Goal: Task Accomplishment & Management: Manage account settings

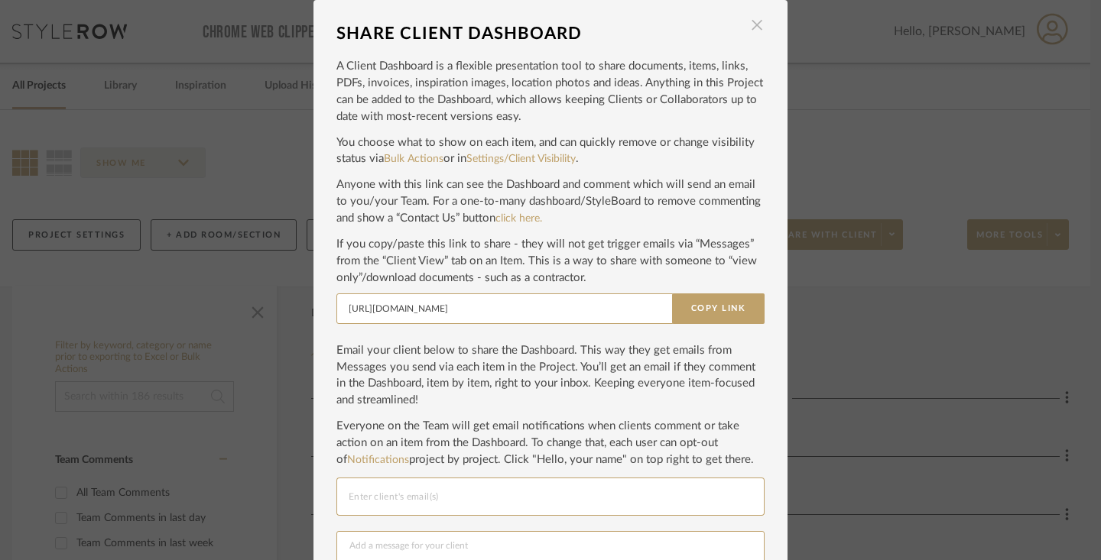
click at [754, 26] on span "button" at bounding box center [757, 25] width 31 height 31
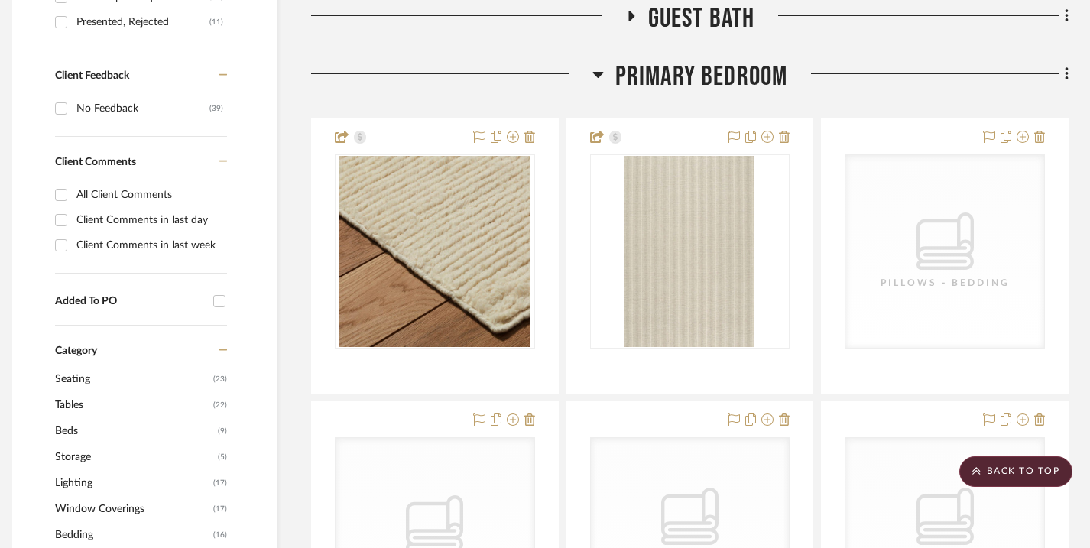
scroll to position [854, 11]
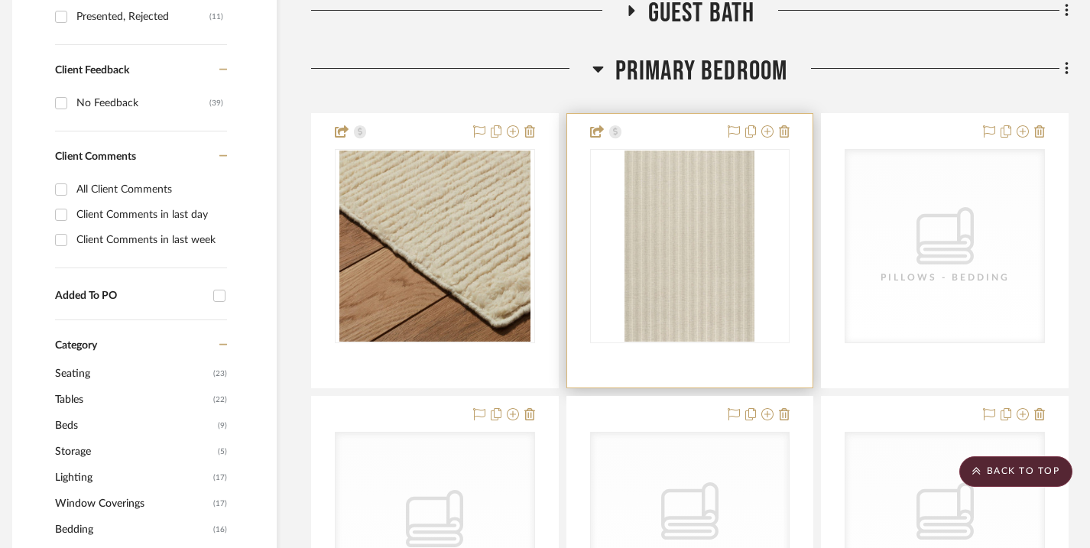
click at [688, 242] on div at bounding box center [690, 246] width 200 height 194
click at [688, 242] on img "0" at bounding box center [690, 246] width 130 height 191
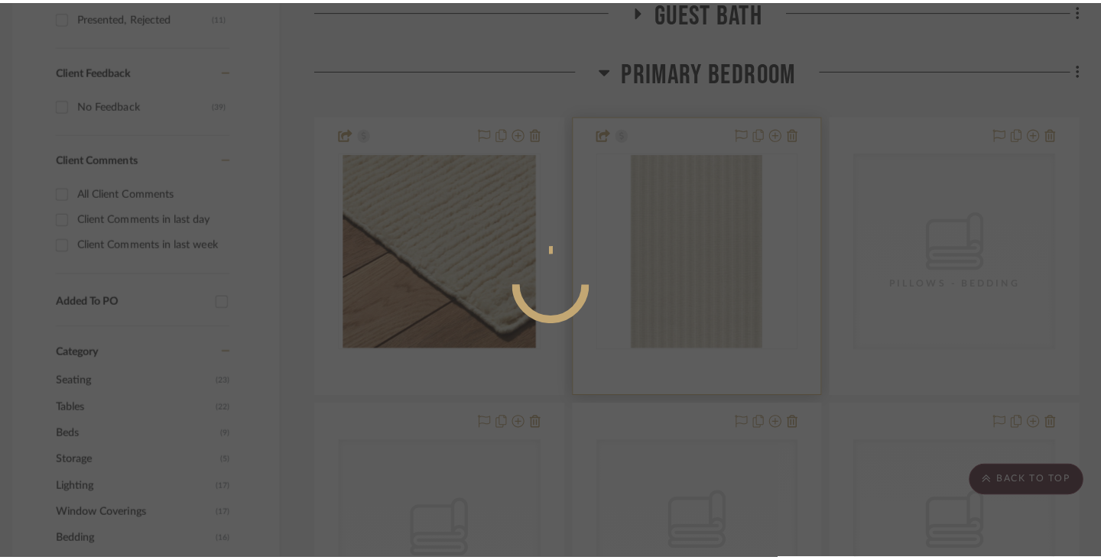
scroll to position [0, 0]
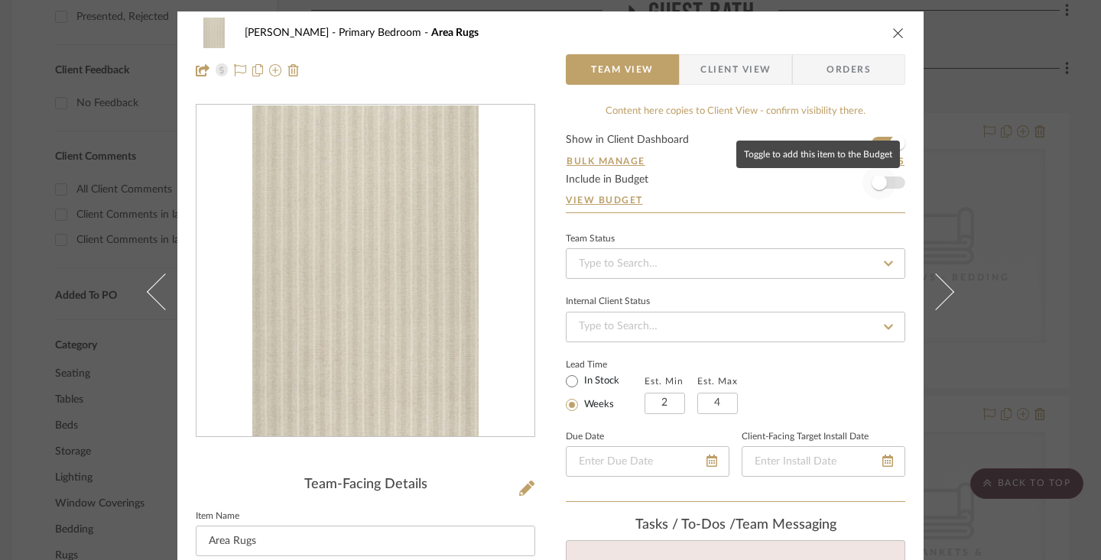
click at [877, 187] on span "button" at bounding box center [879, 182] width 15 height 15
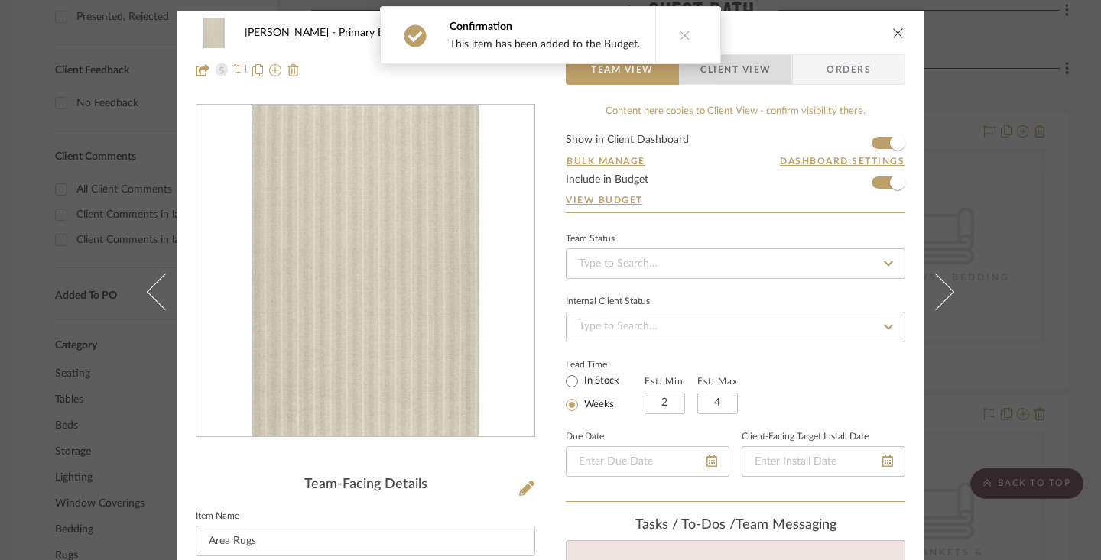
click at [761, 70] on span "Client View" at bounding box center [735, 69] width 70 height 31
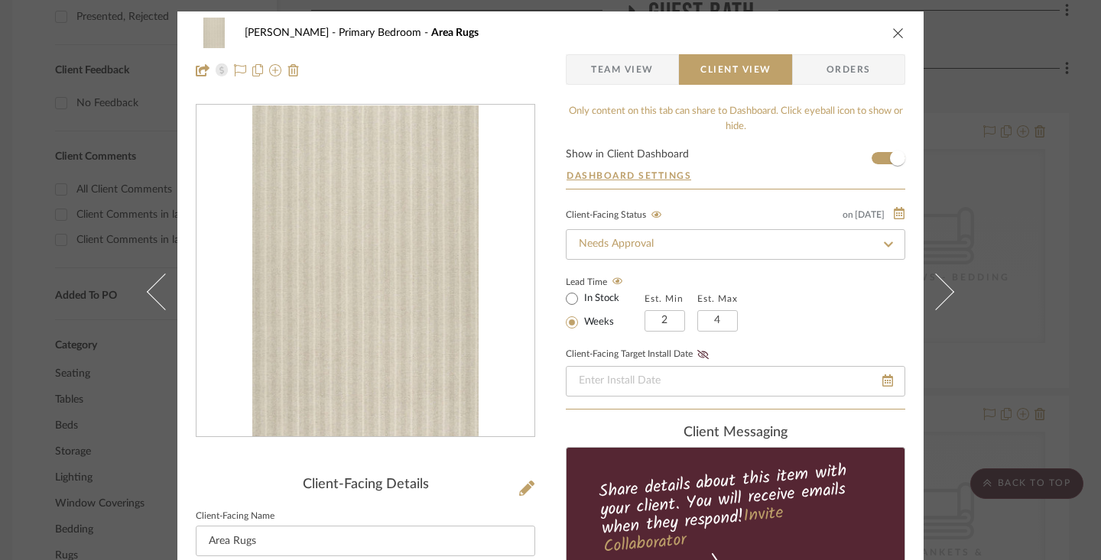
click at [998, 240] on div "[PERSON_NAME][GEOGRAPHIC_DATA] Area Rugs Team View Client View Orders Client-Fa…" at bounding box center [550, 280] width 1101 height 560
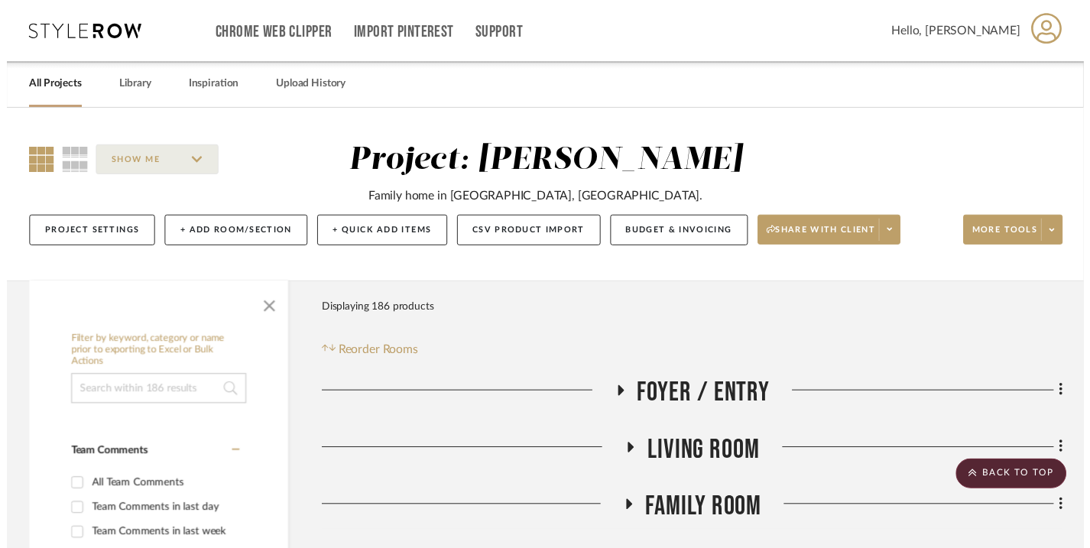
scroll to position [854, 11]
